Goal: Transaction & Acquisition: Purchase product/service

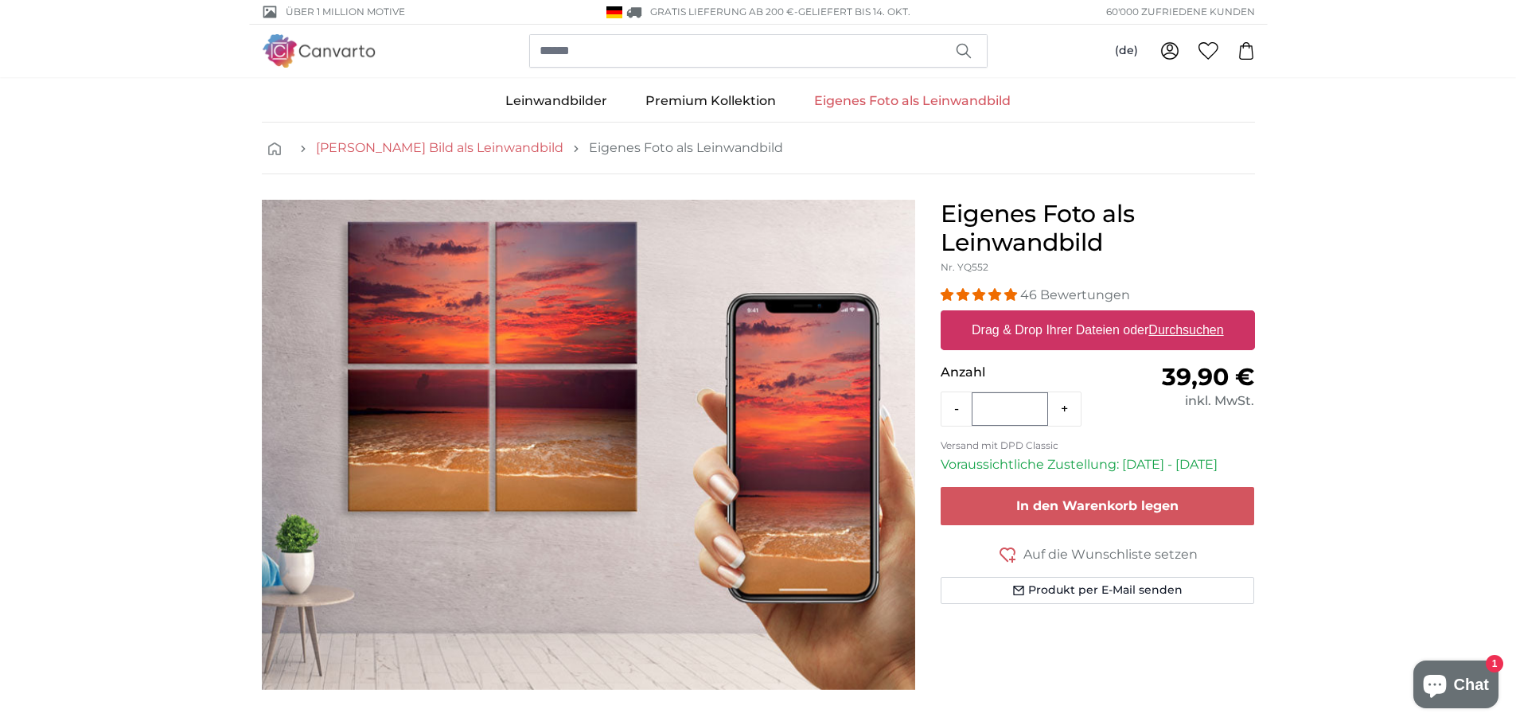
click at [423, 151] on link "[PERSON_NAME] Bild als Leinwandbild" at bounding box center [439, 147] width 247 height 19
